Goal: Check status: Check status

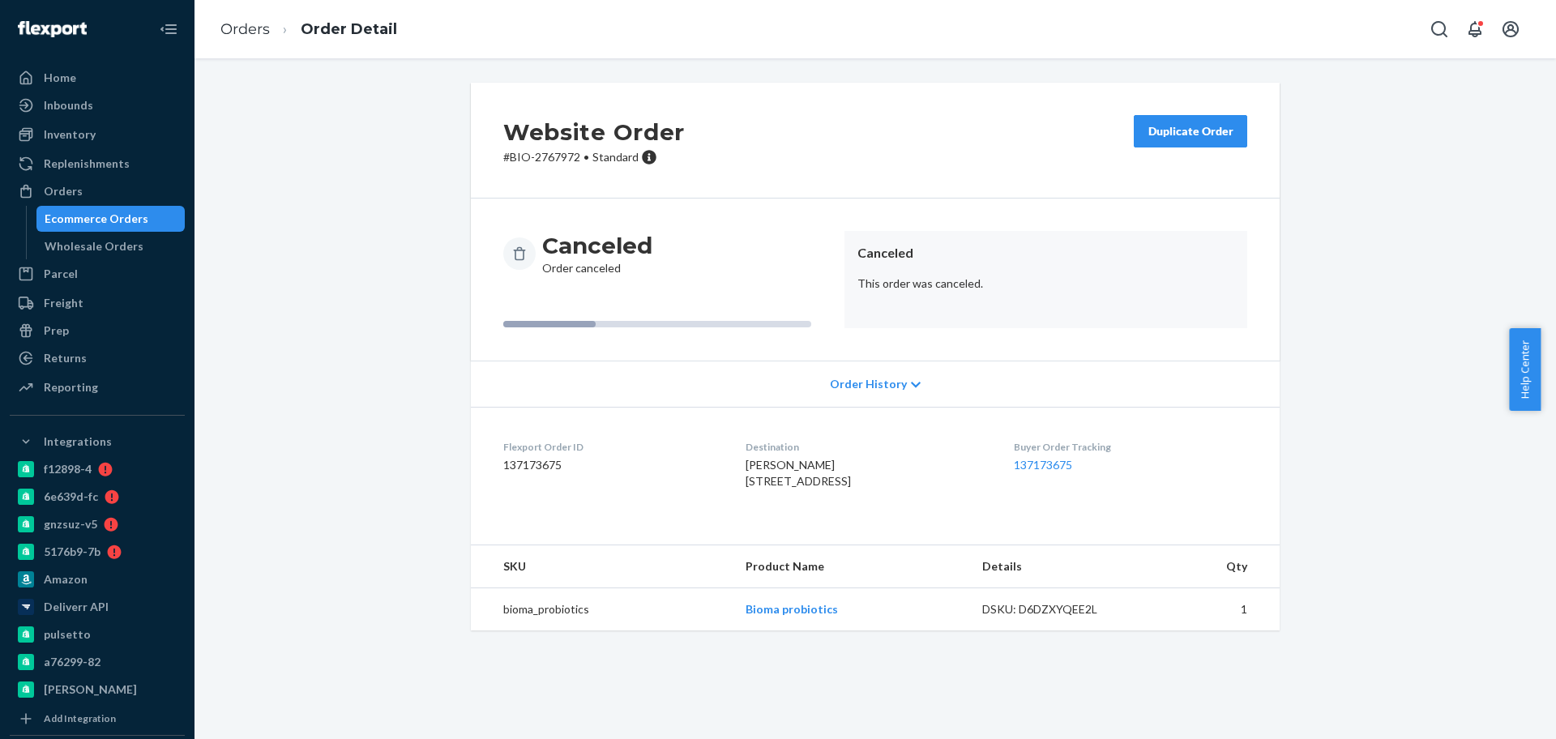
click at [130, 222] on div "Ecommerce Orders" at bounding box center [97, 219] width 104 height 16
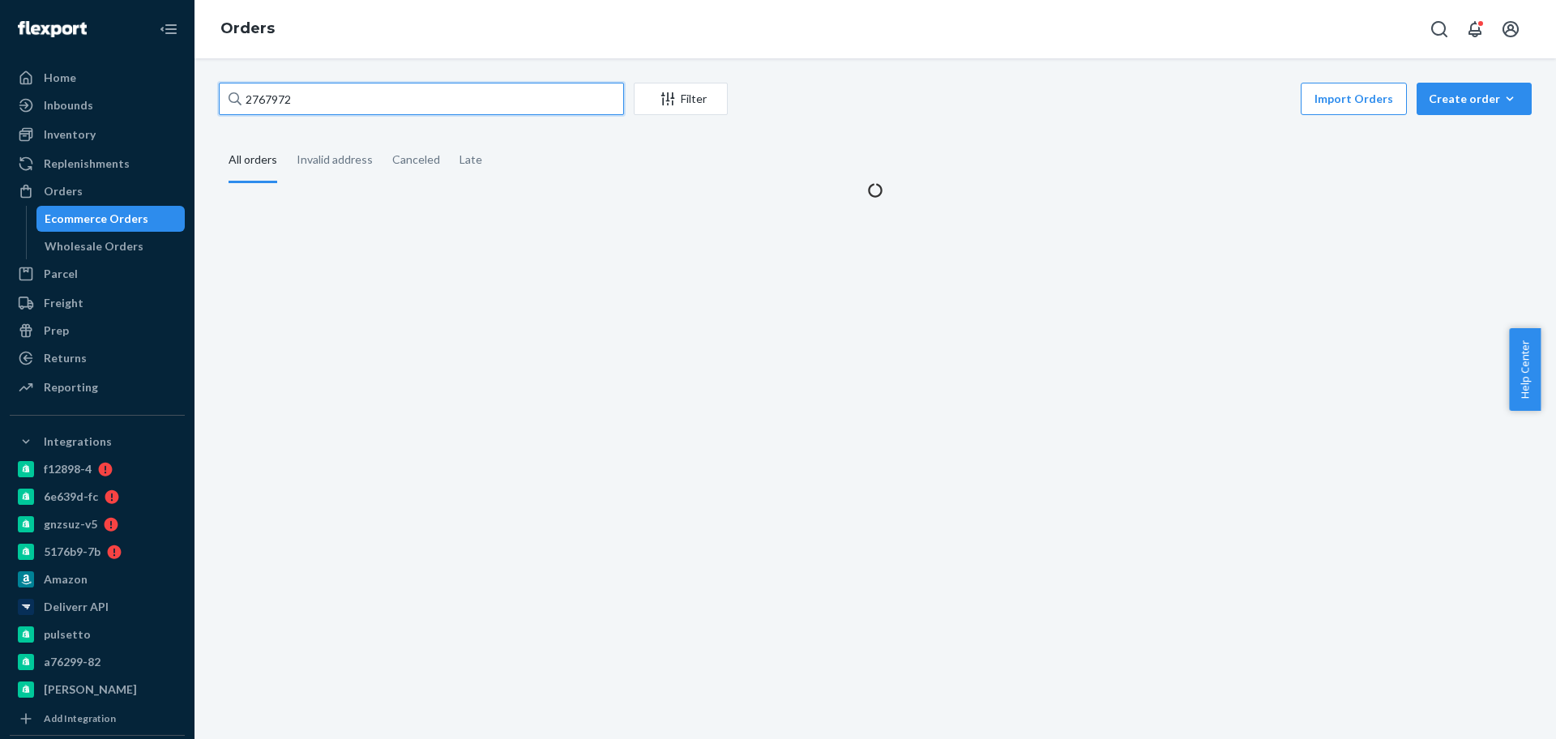
click at [318, 96] on input "2767972" at bounding box center [421, 99] width 405 height 32
paste input "2601968"
type input "2601968"
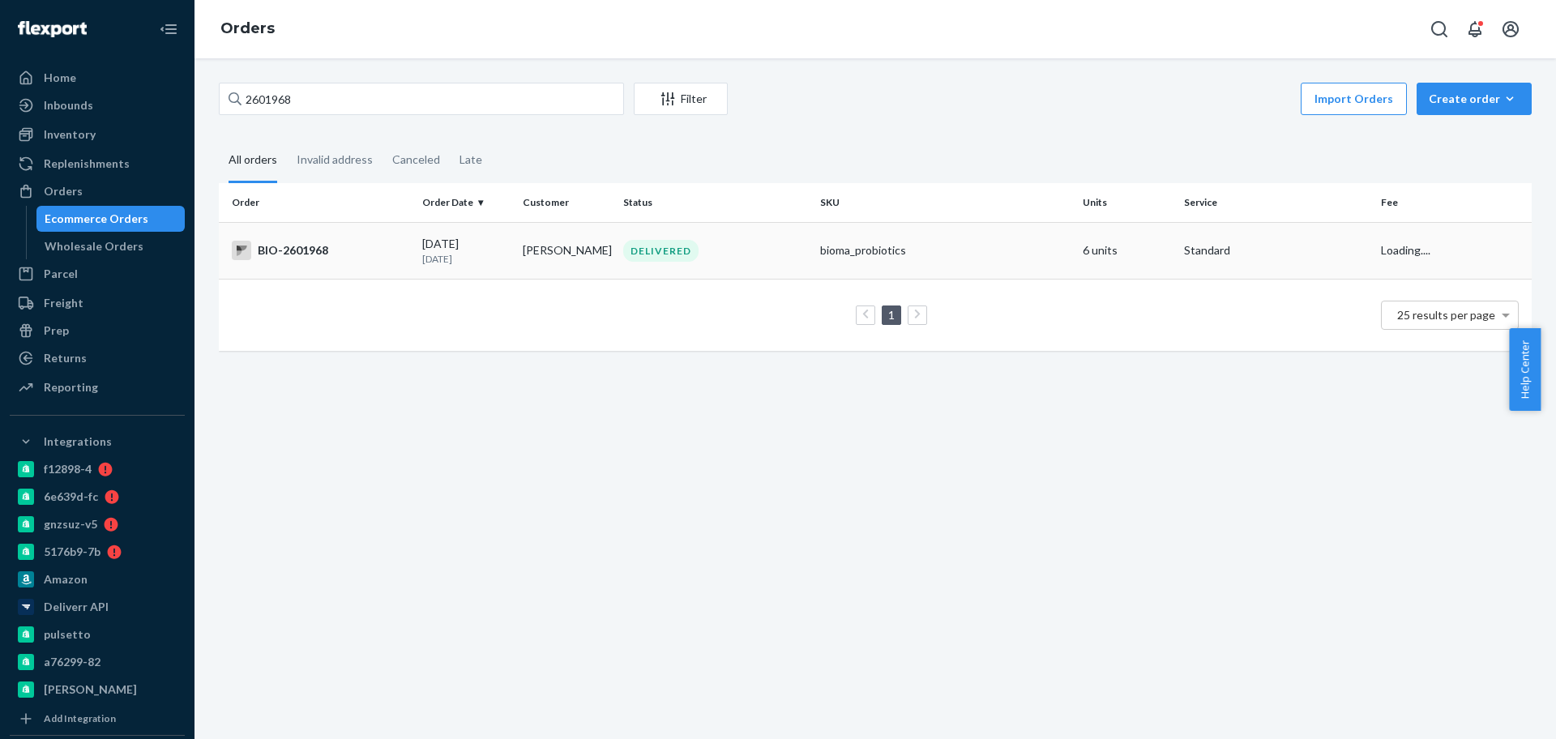
click at [325, 264] on td "BIO-2601968" at bounding box center [317, 250] width 197 height 57
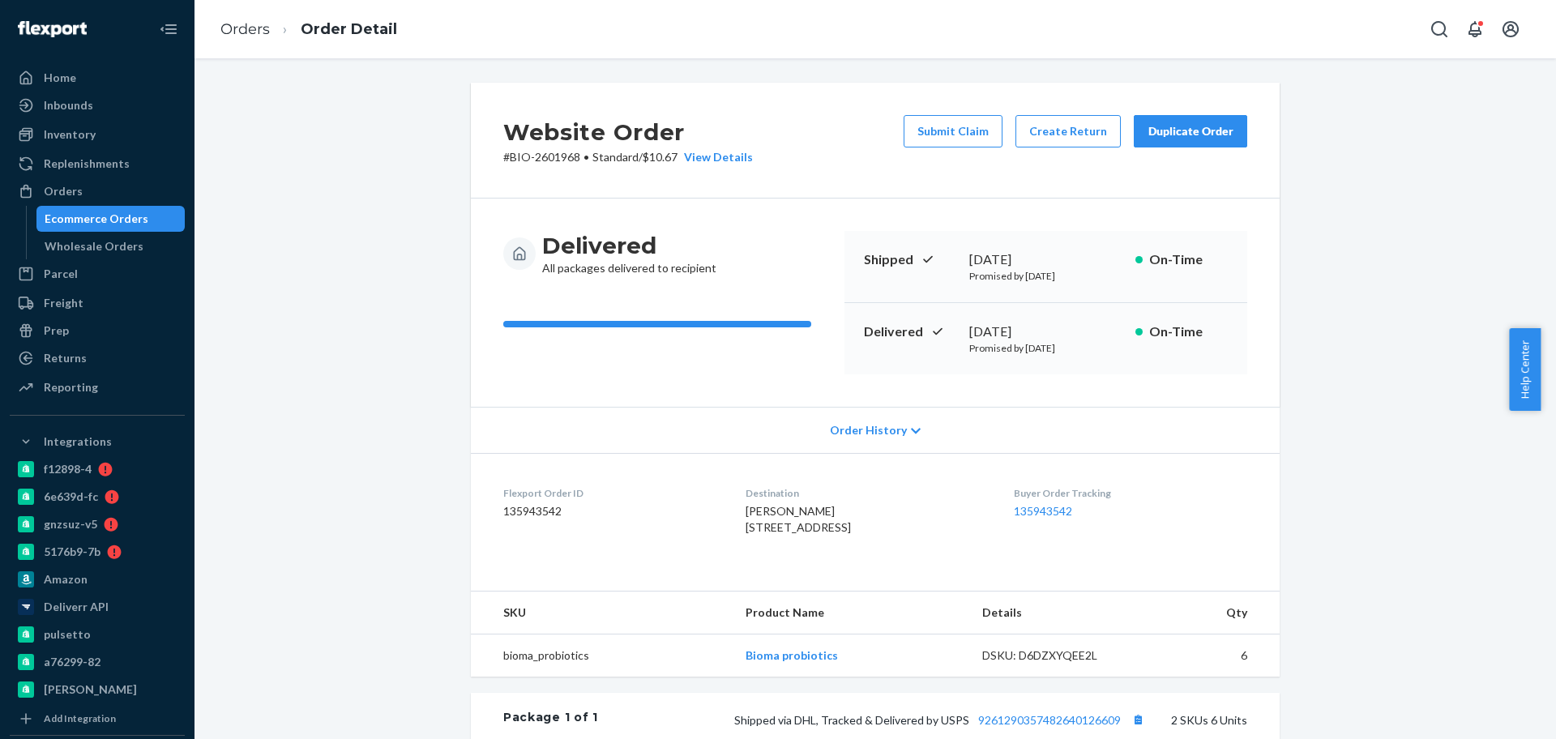
drag, startPoint x: 1082, startPoint y: 327, endPoint x: 963, endPoint y: 324, distance: 118.3
click at [969, 325] on div "[DATE]" at bounding box center [1045, 331] width 153 height 19
copy div "[DATE]"
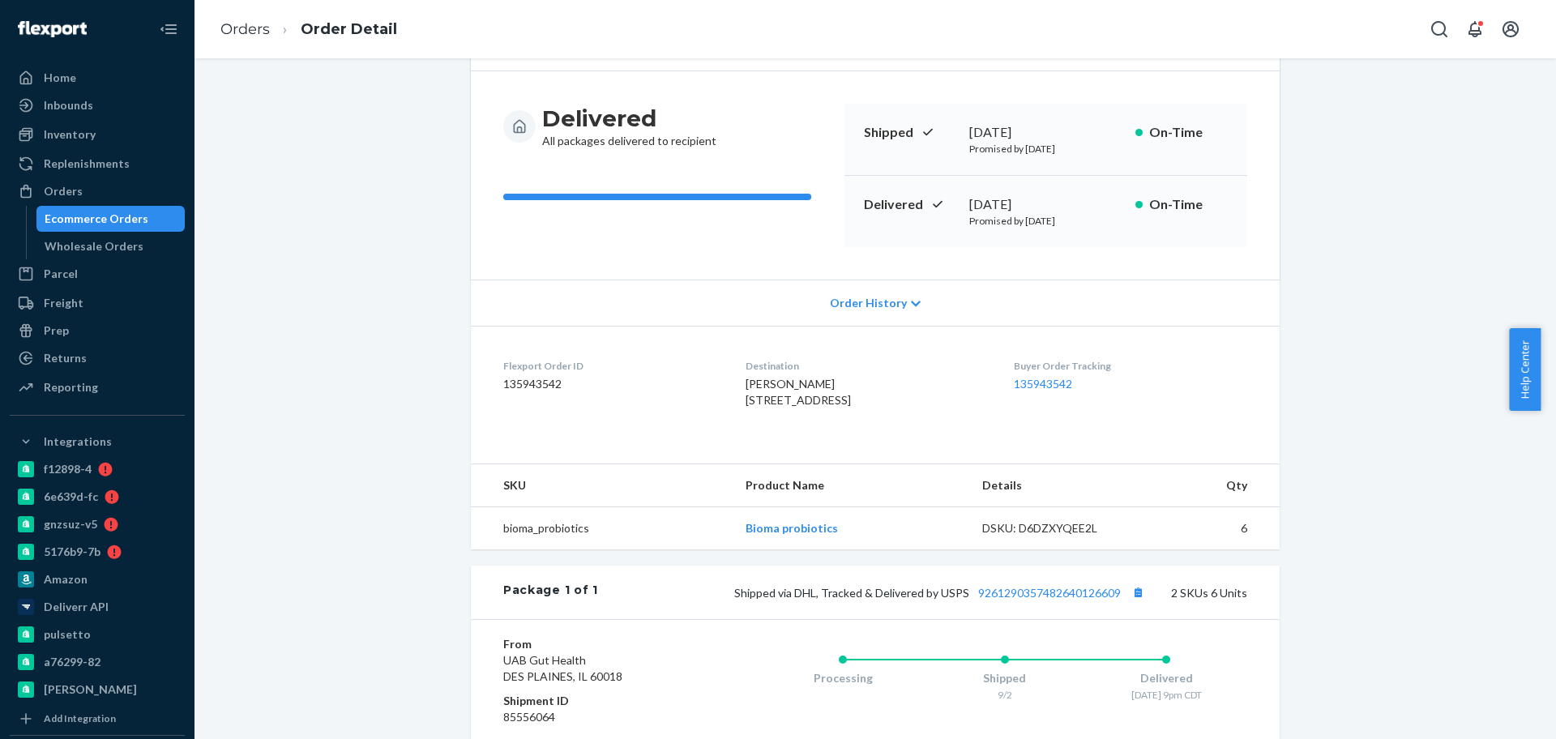
scroll to position [304, 0]
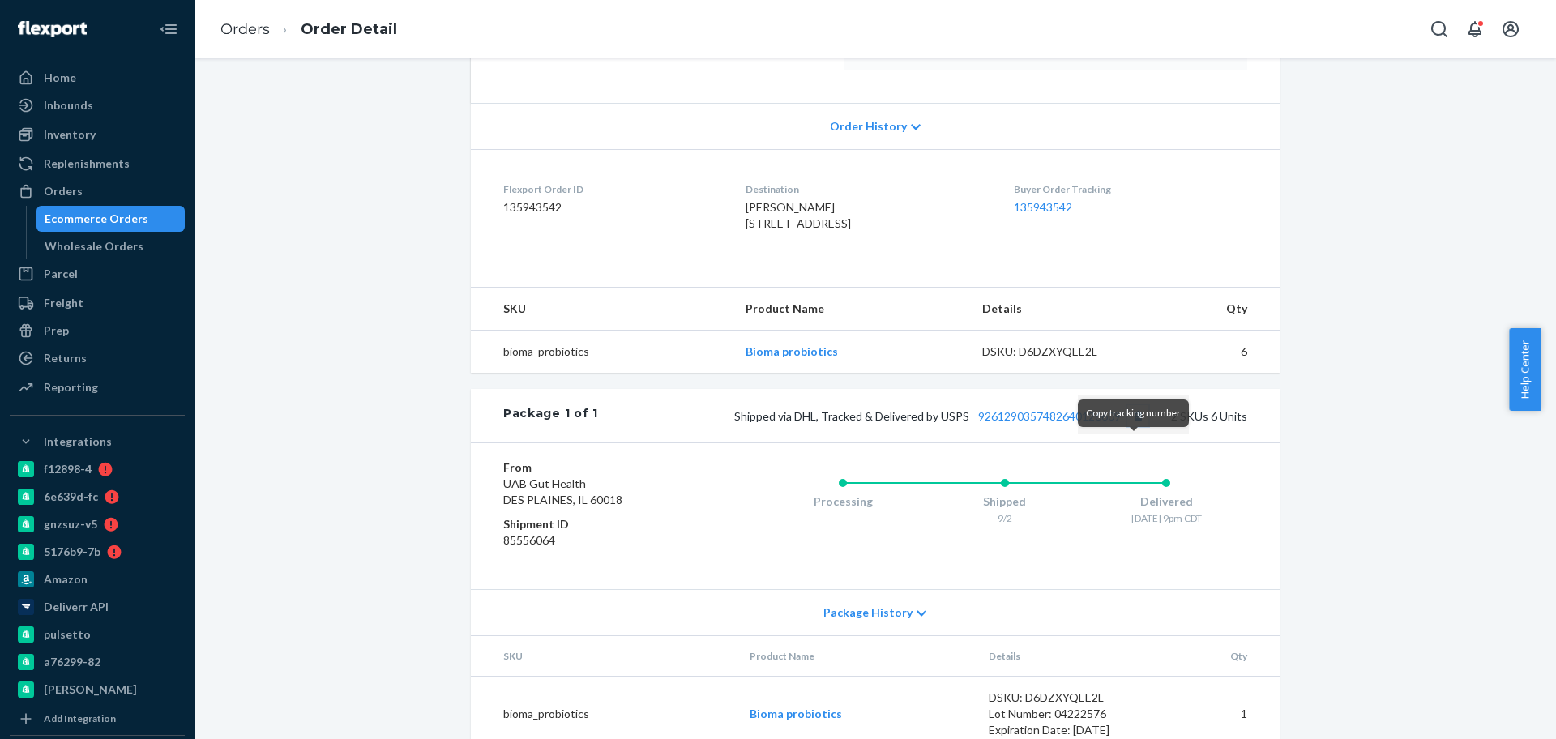
click at [1130, 426] on button "Copy tracking number" at bounding box center [1137, 415] width 21 height 21
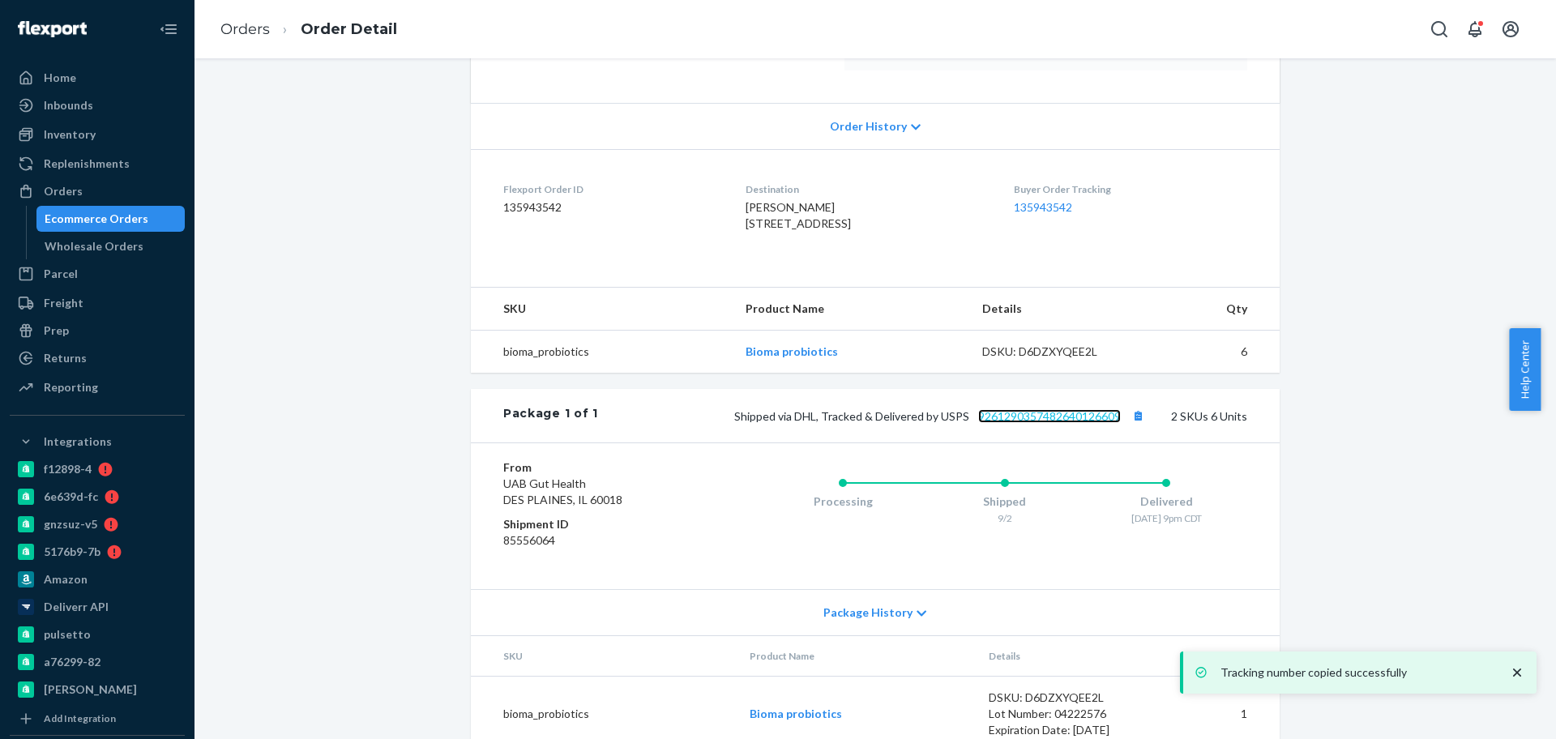
click at [1069, 423] on link "9261290357482640126609" at bounding box center [1049, 416] width 143 height 14
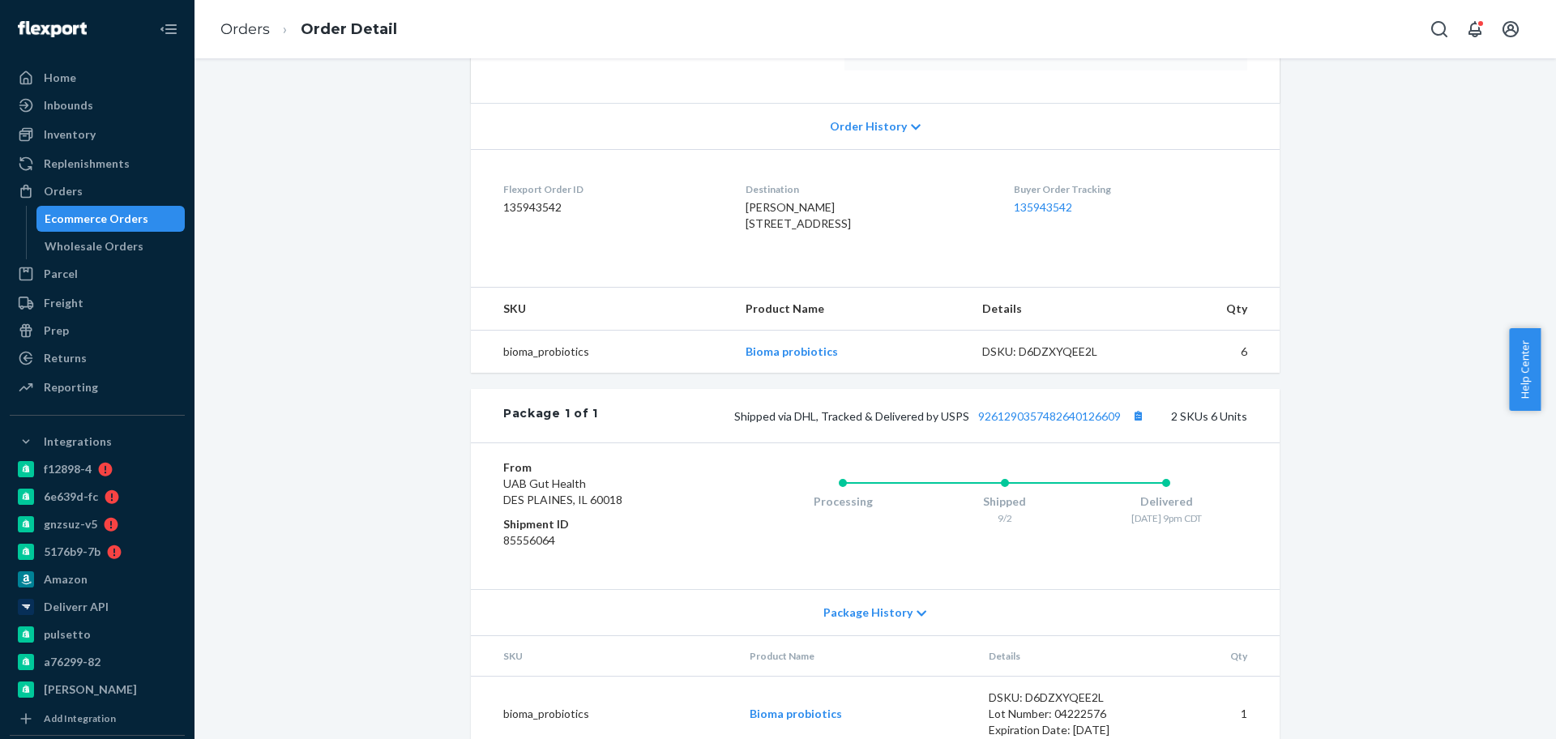
click at [126, 219] on div "Ecommerce Orders" at bounding box center [97, 219] width 104 height 16
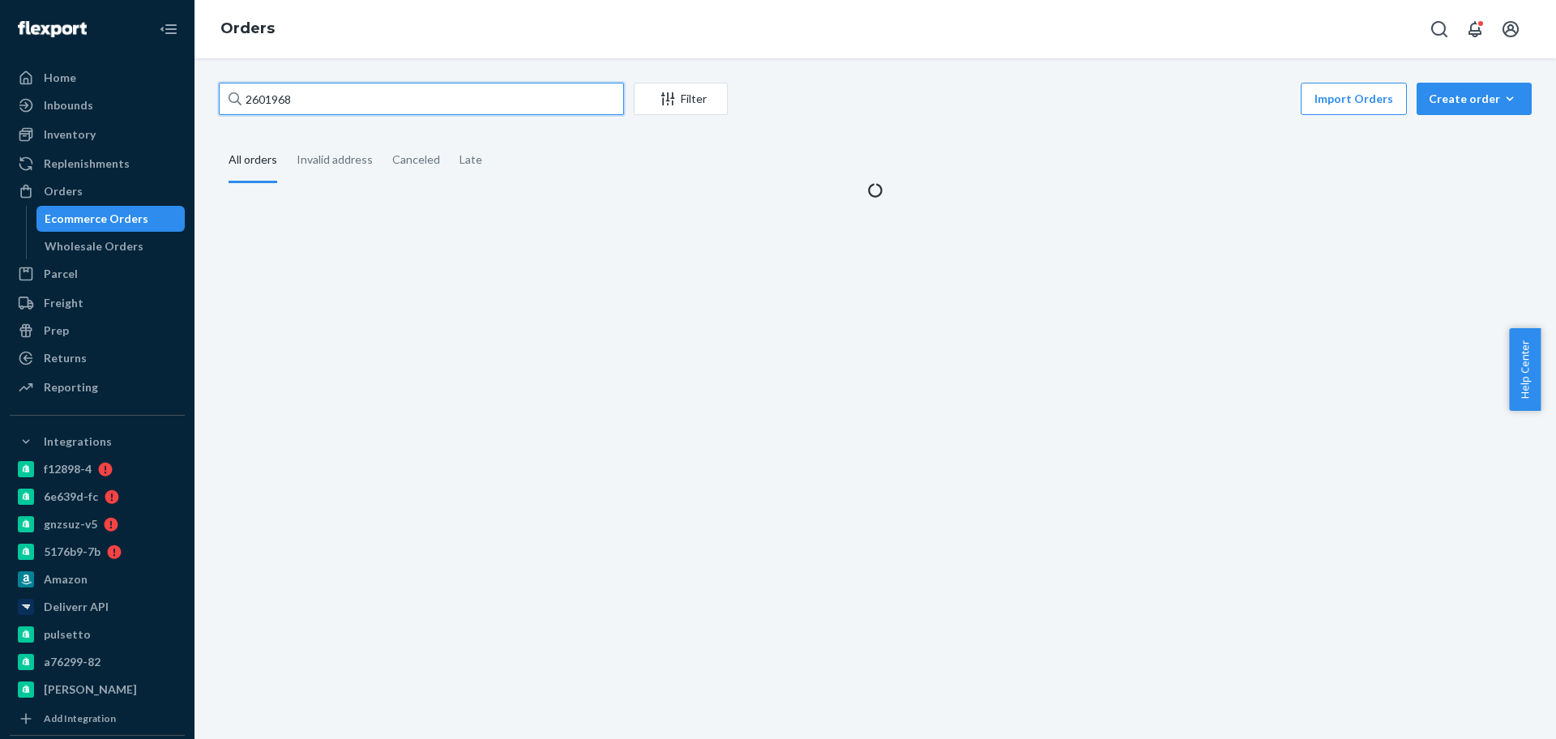
click at [331, 98] on input "2601968" at bounding box center [421, 99] width 405 height 32
paste input "525423"
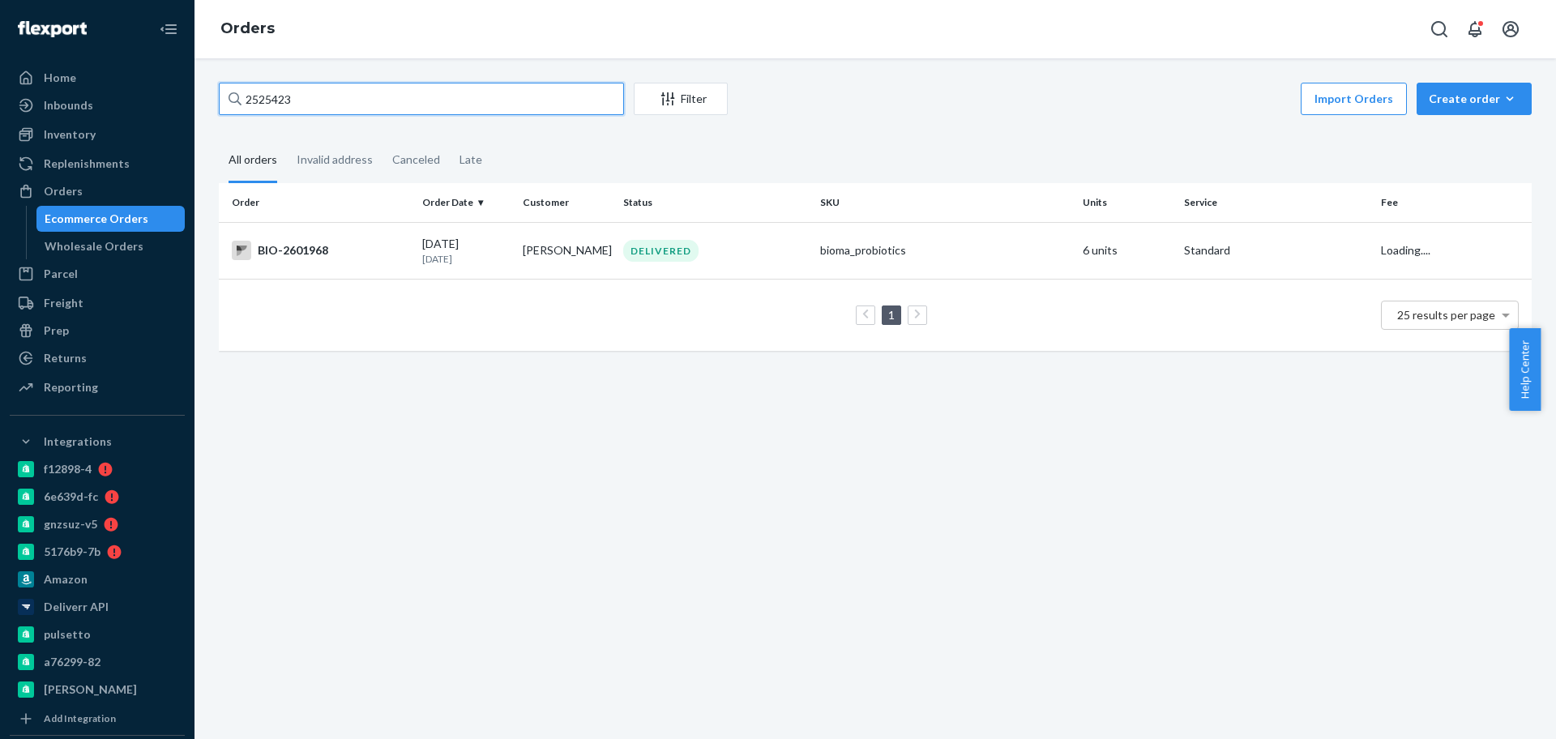
type input "2525423"
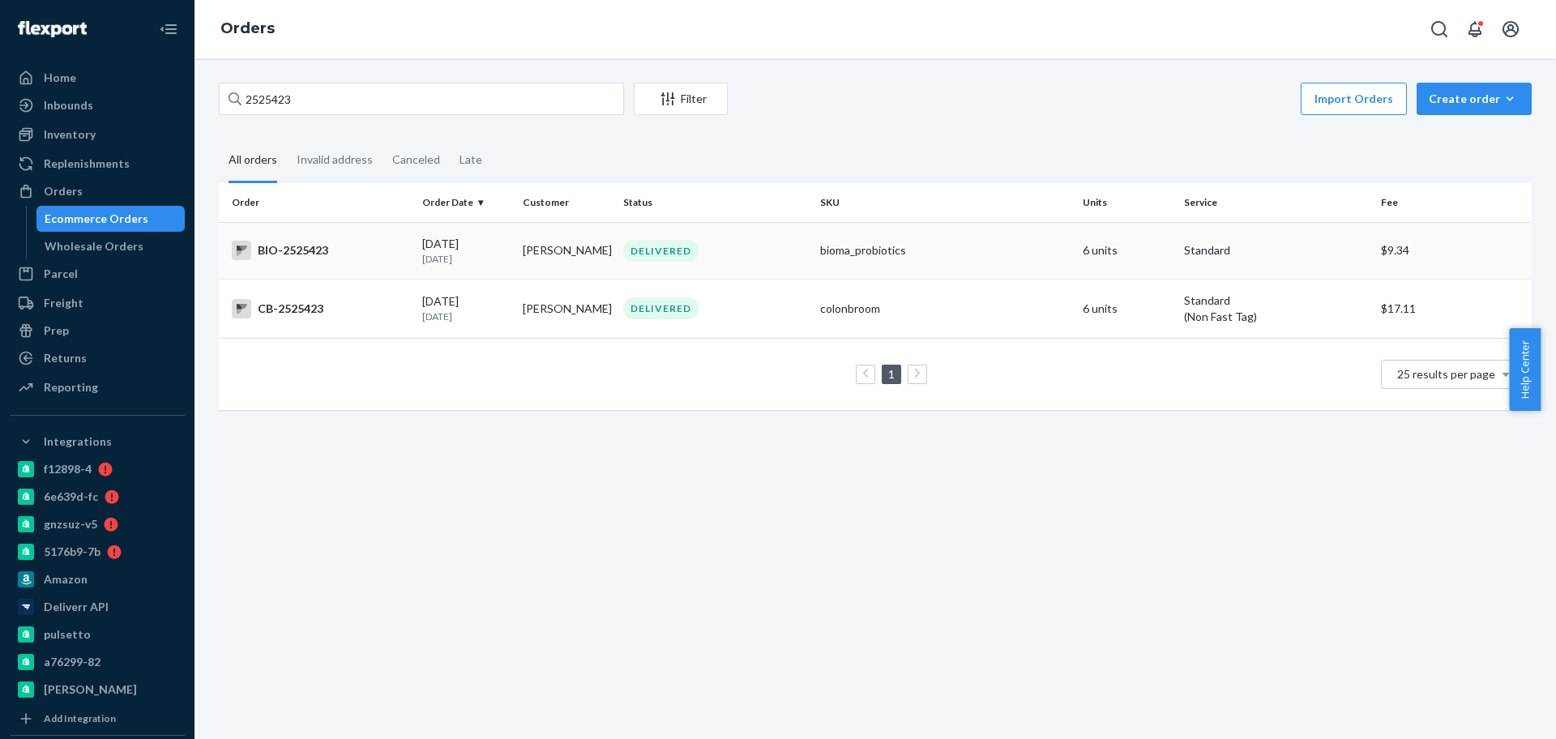
click at [326, 250] on div "BIO-2525423" at bounding box center [320, 250] width 177 height 19
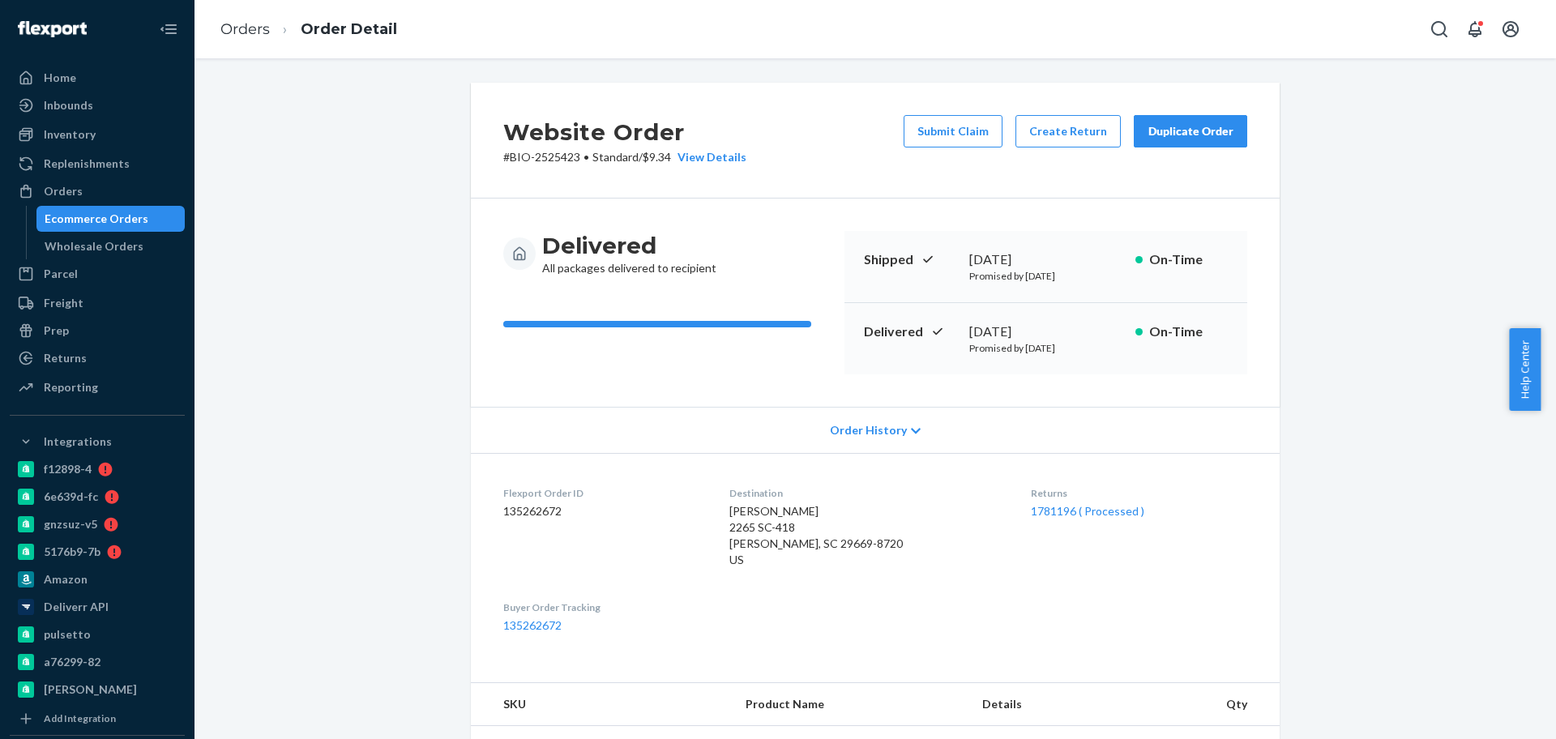
click at [1056, 518] on div "1781196 ( Processed )" at bounding box center [1139, 511] width 216 height 16
click at [1056, 514] on link "1781196 ( Processed )" at bounding box center [1087, 511] width 113 height 14
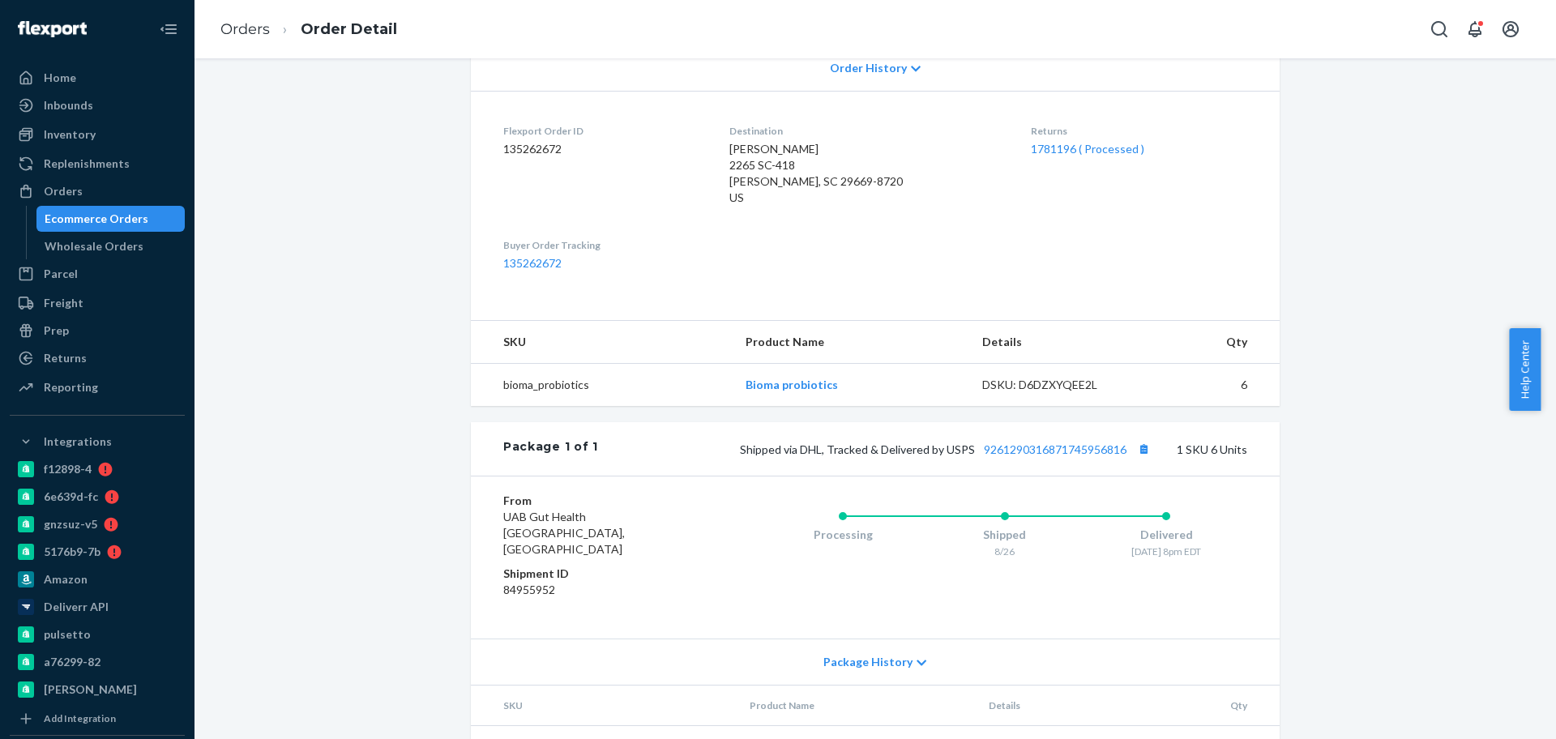
scroll to position [427, 0]
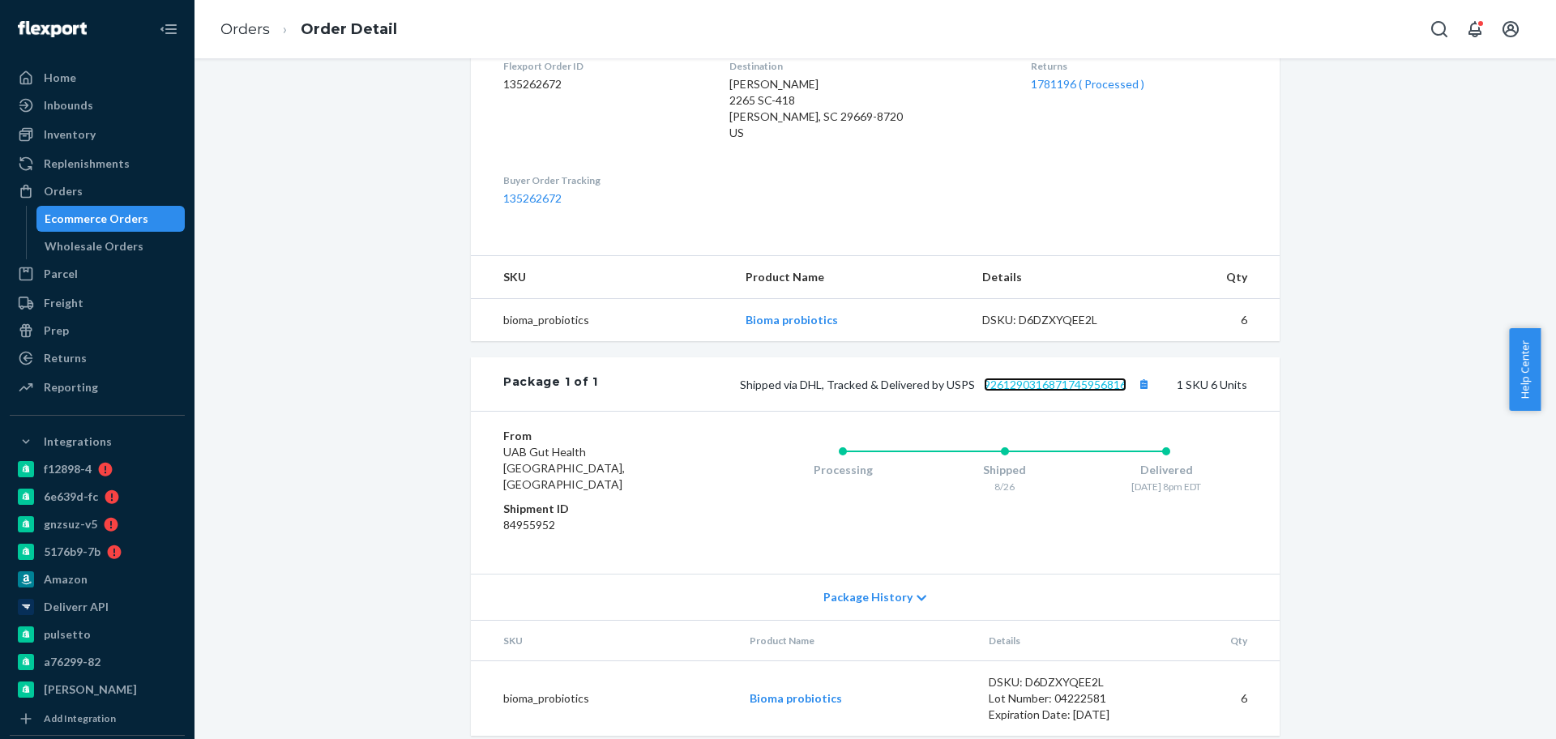
click at [1064, 388] on link "9261290316871745956816" at bounding box center [1055, 385] width 143 height 14
click at [417, 198] on div "Website Order # BIO-2525423 • Standard / $9.34 View Details Submit Claim Create…" at bounding box center [875, 205] width 1337 height 1099
click at [344, 211] on div "Website Order # BIO-2525423 • Standard / $9.34 View Details Submit Claim Create…" at bounding box center [875, 205] width 1337 height 1099
